Goal: Navigation & Orientation: Find specific page/section

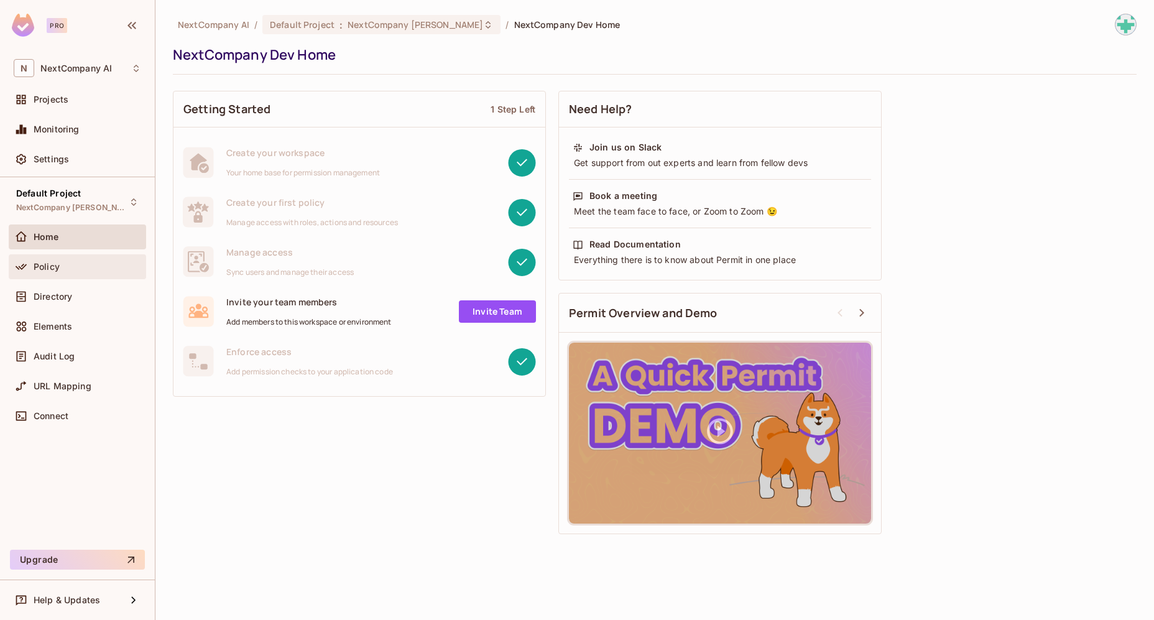
click at [80, 269] on div "Policy" at bounding box center [88, 267] width 108 height 10
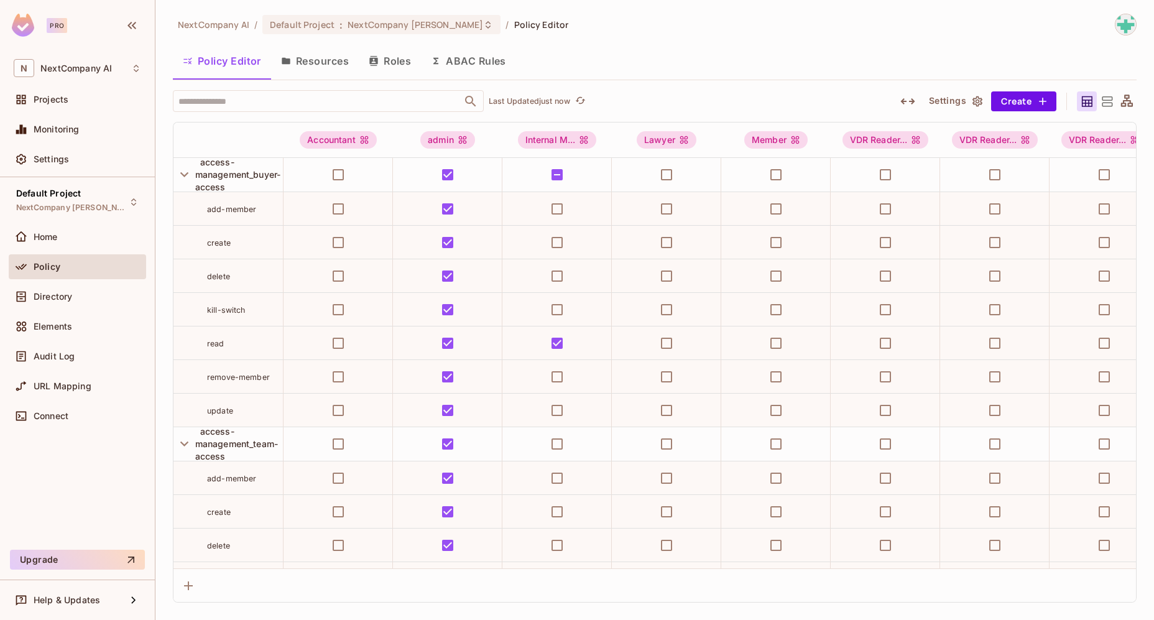
click at [1105, 99] on icon at bounding box center [1107, 101] width 11 height 10
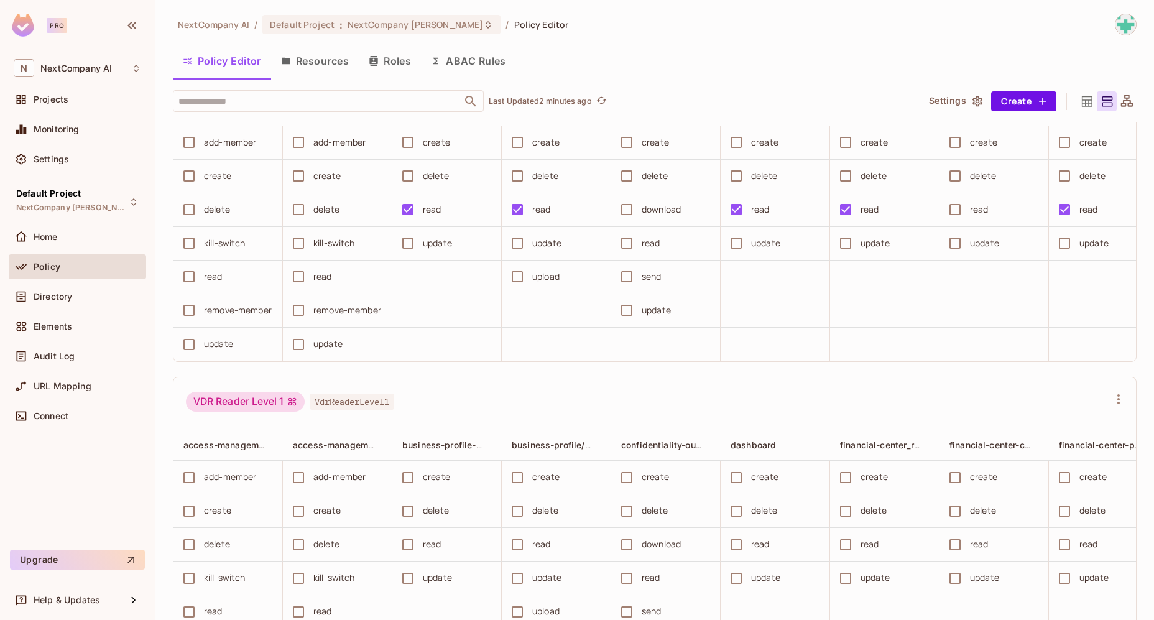
scroll to position [1389, 0]
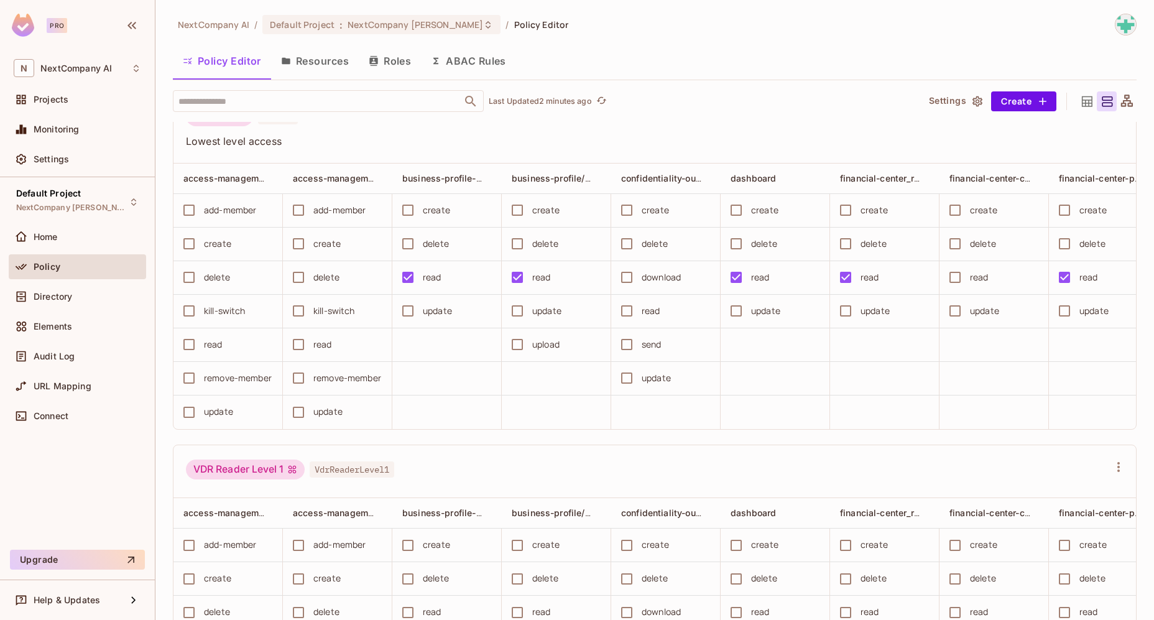
click at [319, 53] on button "Resources" at bounding box center [315, 60] width 88 height 31
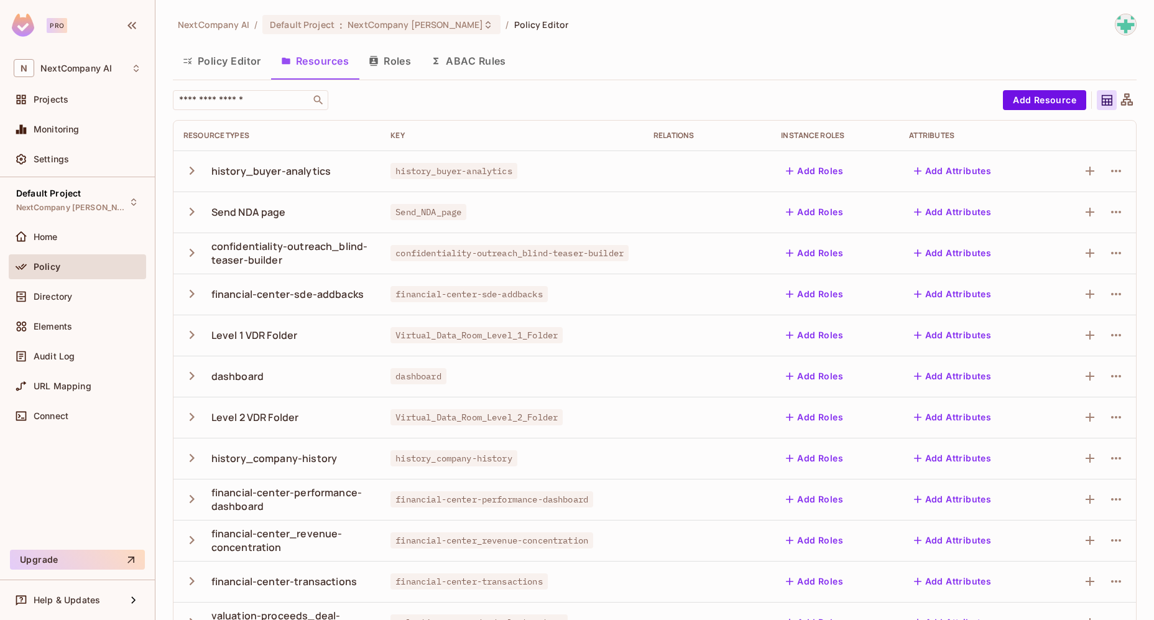
click at [223, 58] on button "Policy Editor" at bounding box center [222, 60] width 98 height 31
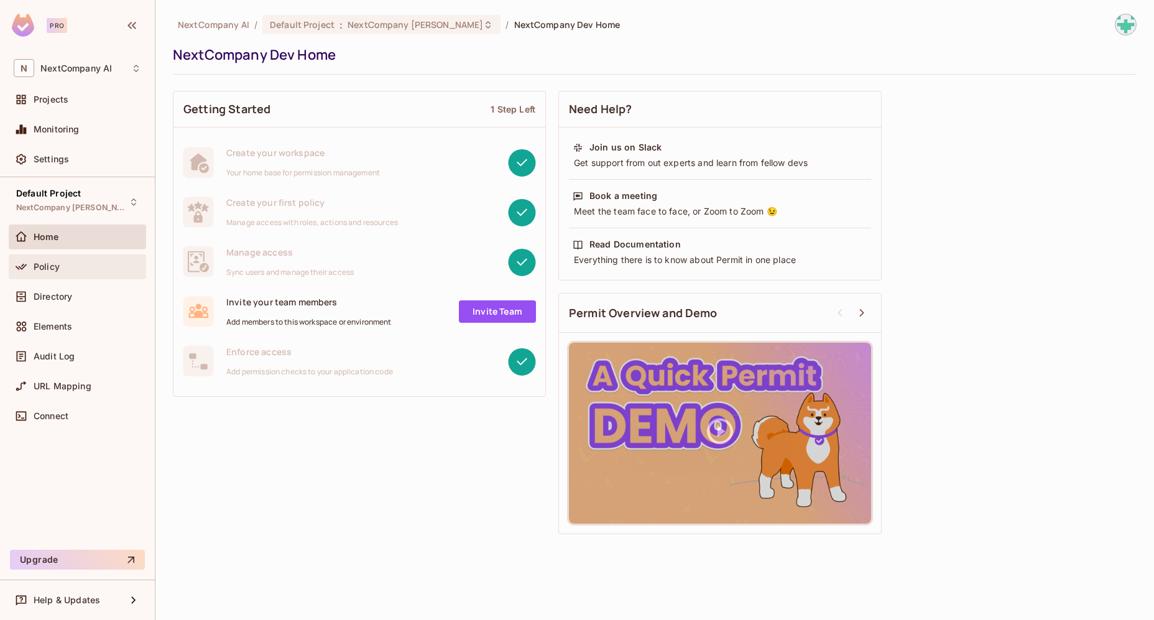
click at [76, 273] on div "Policy" at bounding box center [77, 266] width 127 height 15
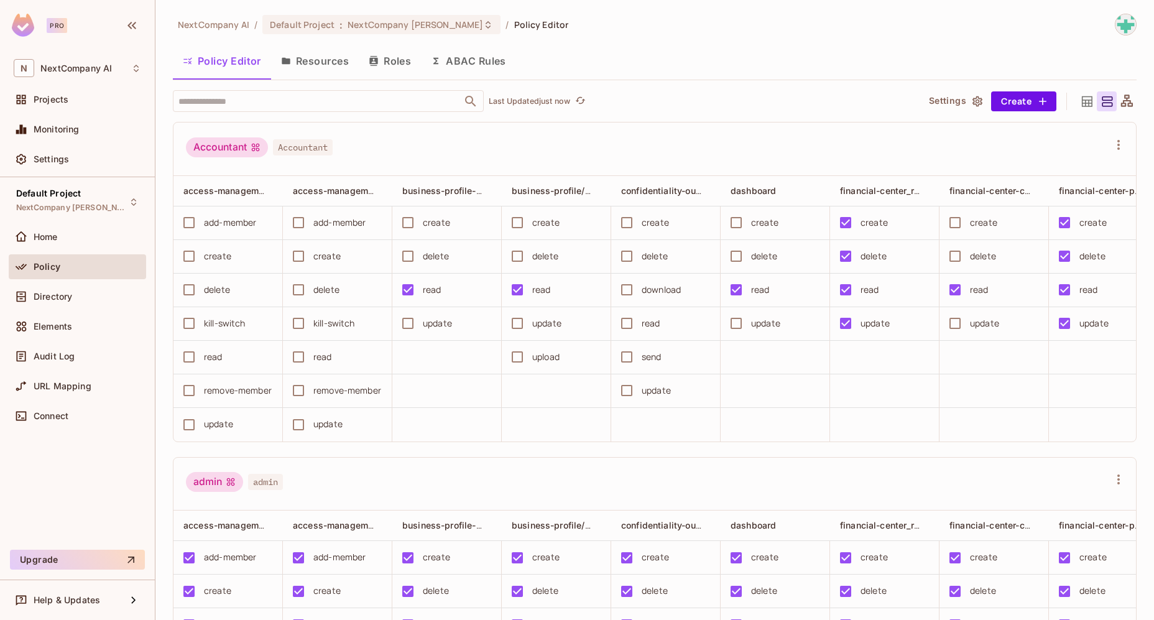
click at [1079, 103] on icon at bounding box center [1087, 102] width 16 height 16
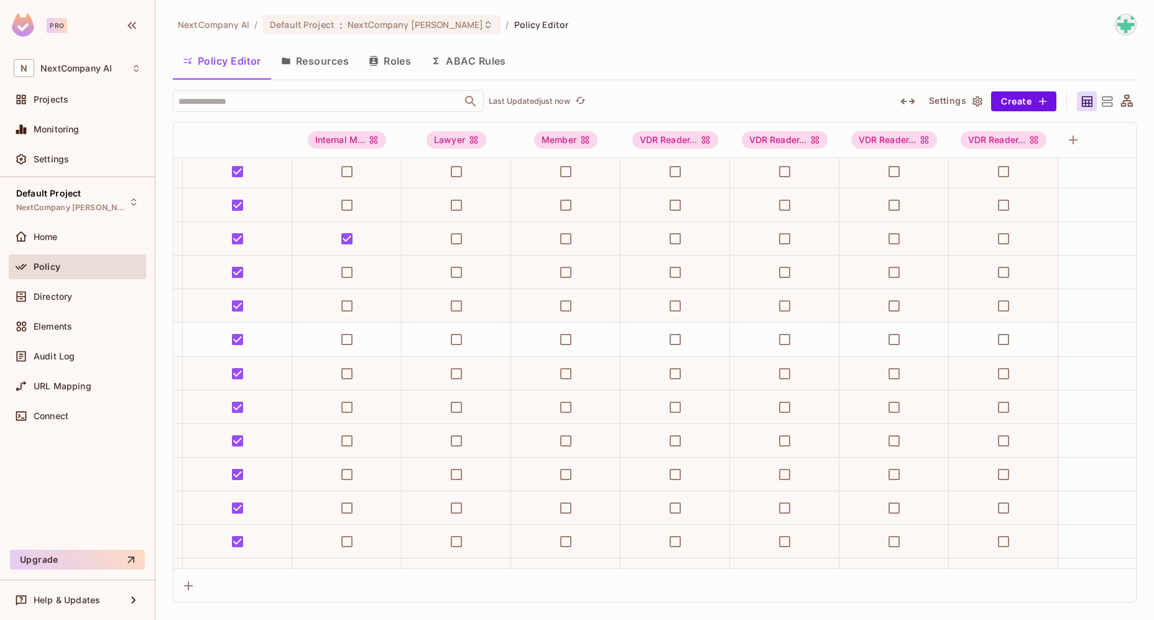
scroll to position [104, 198]
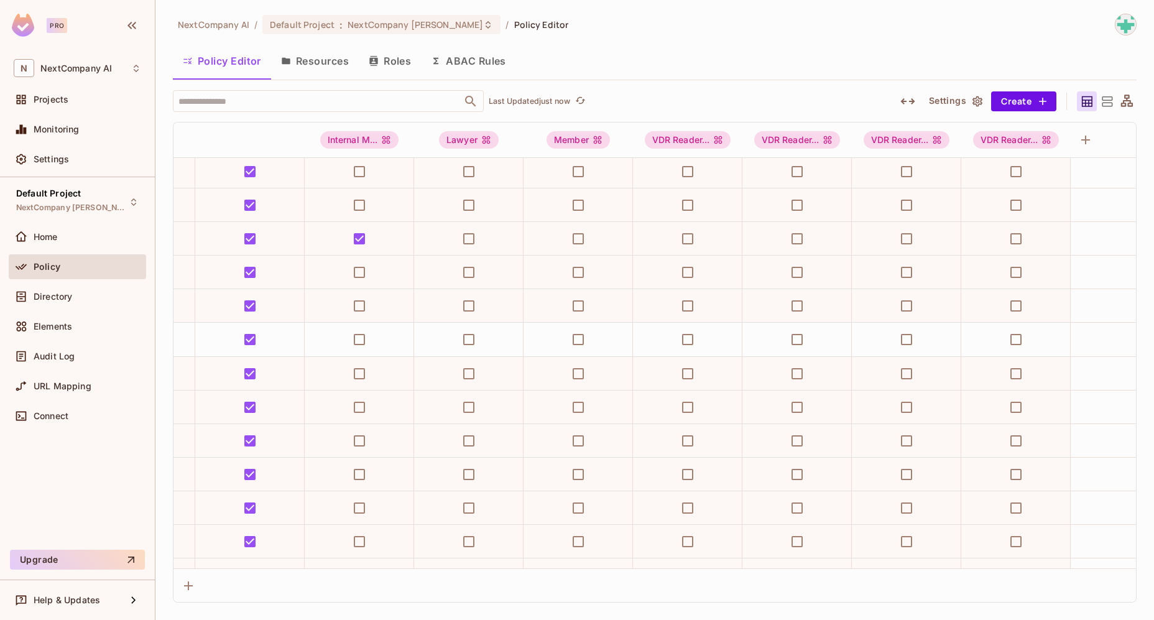
click at [651, 39] on div "NextCompany AI / Default Project : NextCompany Dev / Policy Editor Policy Edito…" at bounding box center [655, 308] width 964 height 589
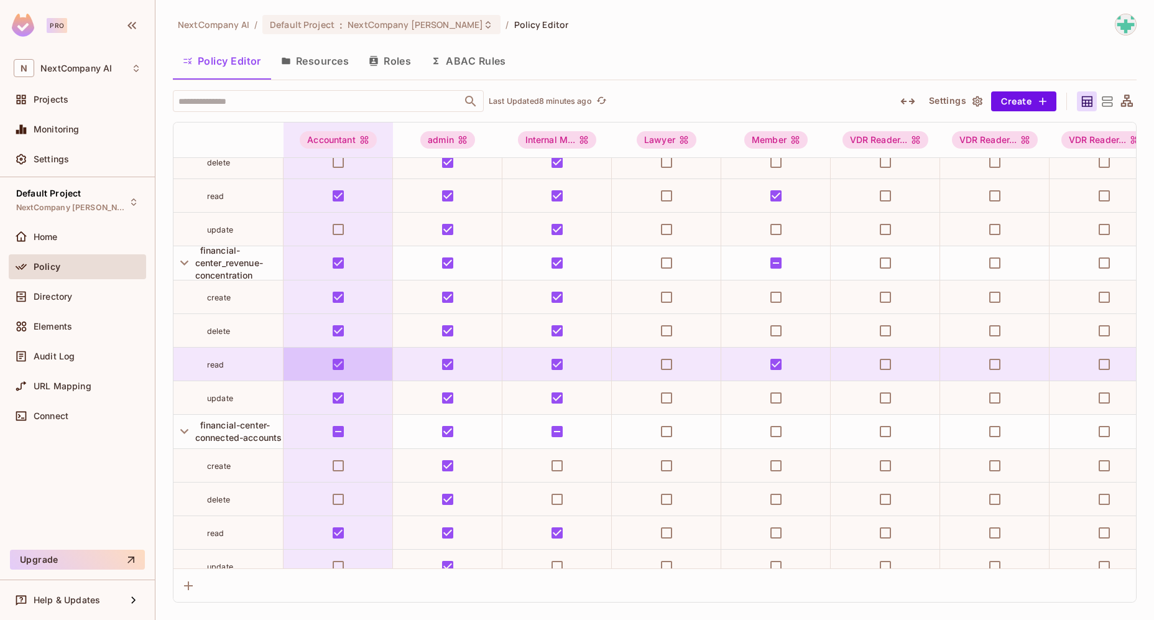
scroll to position [1360, 0]
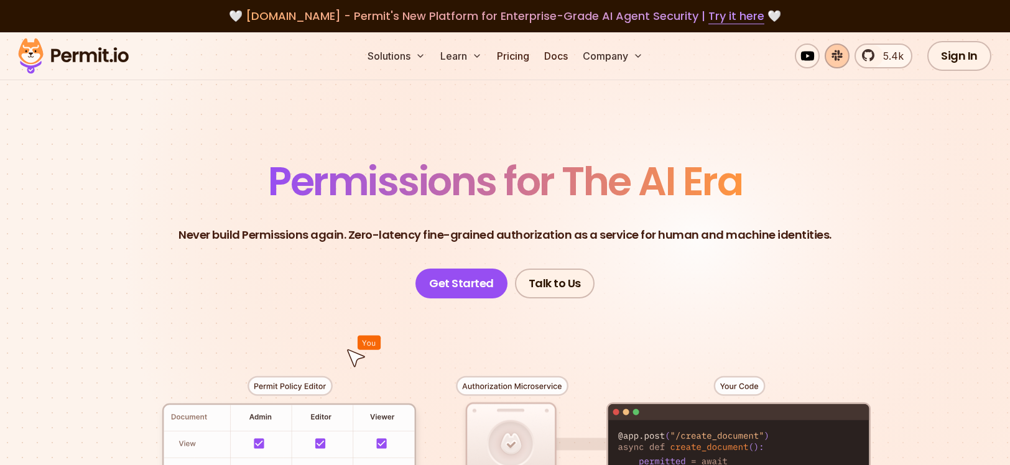
click at [846, 59] on link at bounding box center [836, 56] width 25 height 25
